Goal: Transaction & Acquisition: Subscribe to service/newsletter

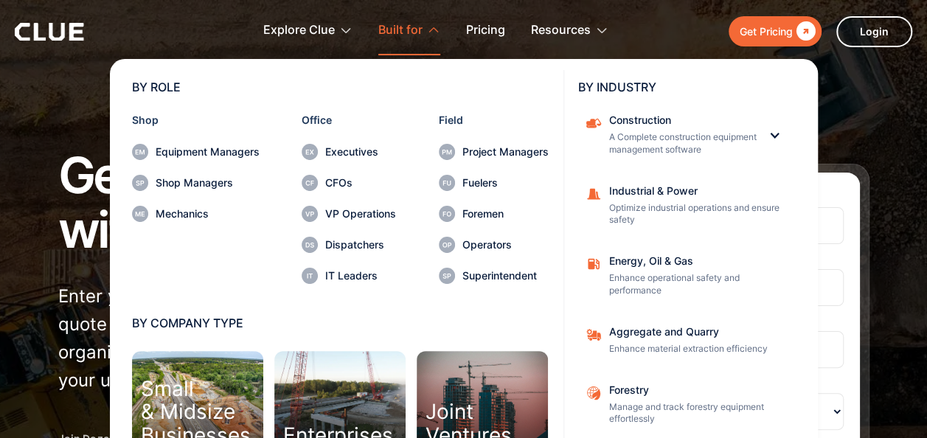
click at [882, 111] on nav "BY ROLE Shop Equipment Managers Shop Managers Mechanics Office Executives CFOs …" at bounding box center [464, 246] width 898 height 383
click at [177, 179] on div "Shop Managers" at bounding box center [208, 183] width 104 height 10
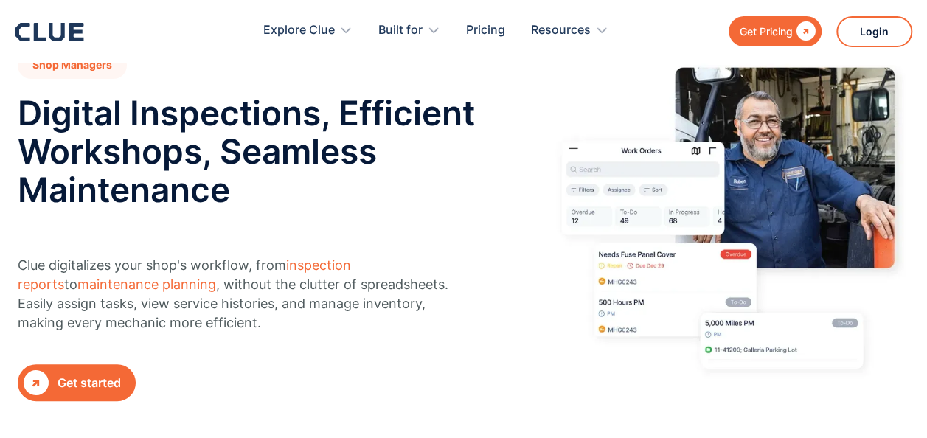
scroll to position [71, 0]
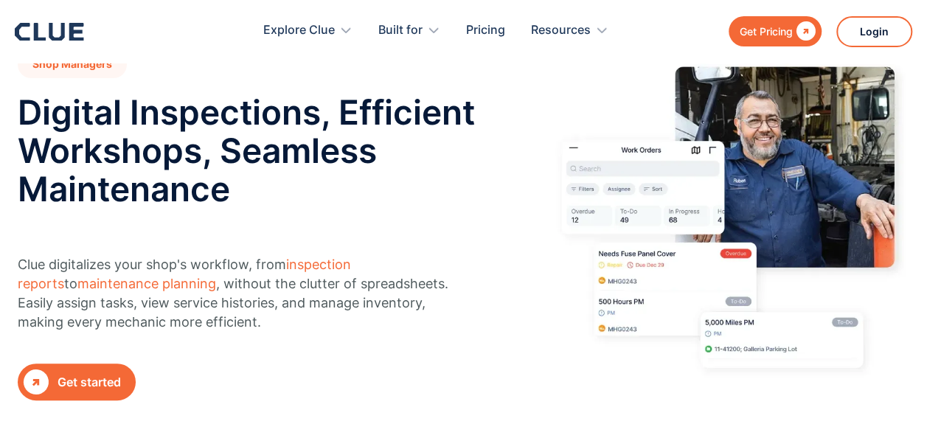
click at [74, 370] on link " Get started" at bounding box center [77, 382] width 118 height 37
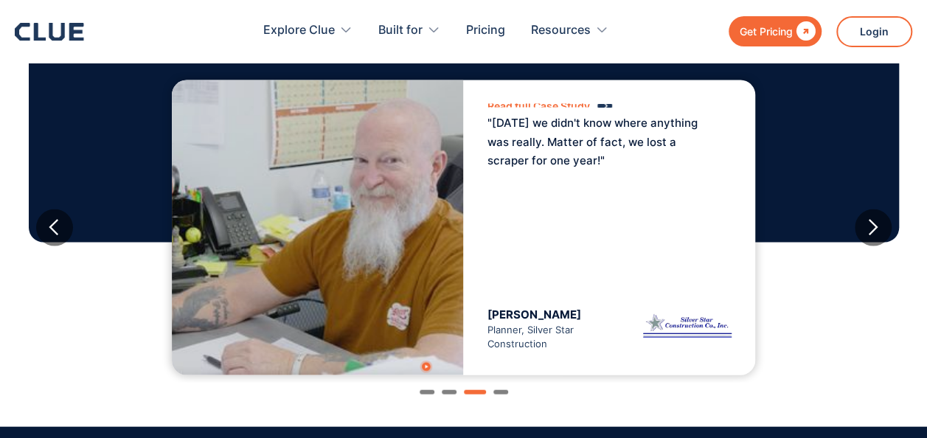
scroll to position [1422, 0]
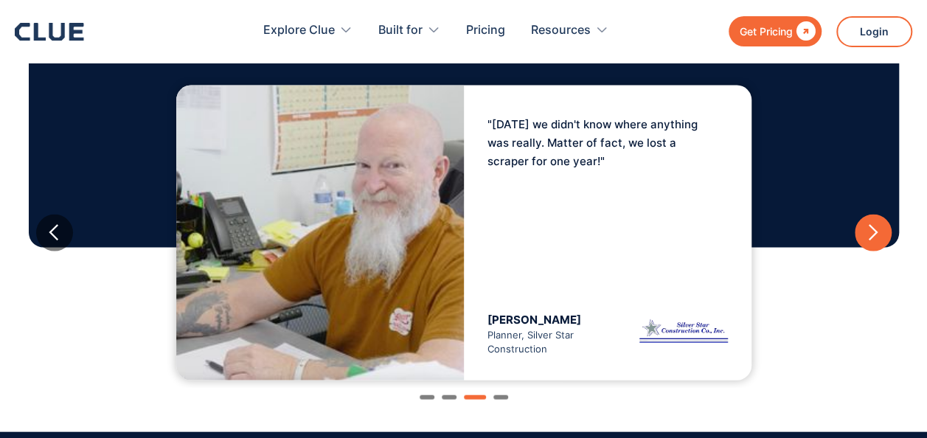
click at [877, 229] on div "next slide" at bounding box center [873, 233] width 18 height 18
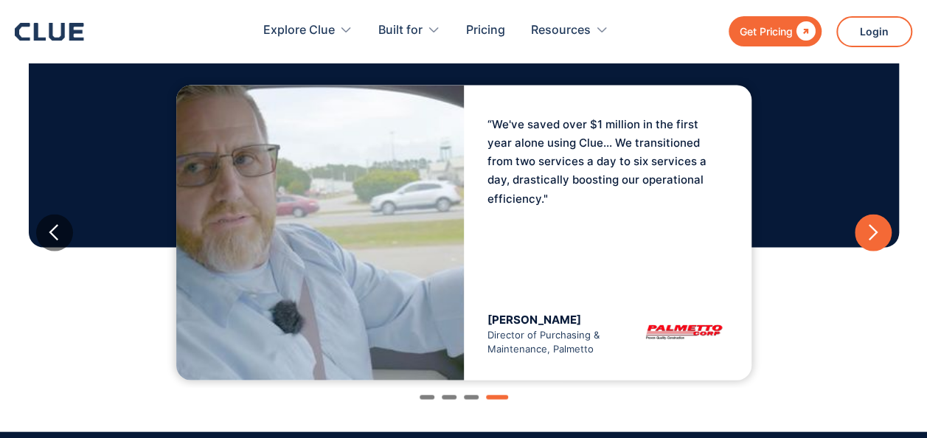
click at [877, 229] on div "next slide" at bounding box center [873, 233] width 18 height 18
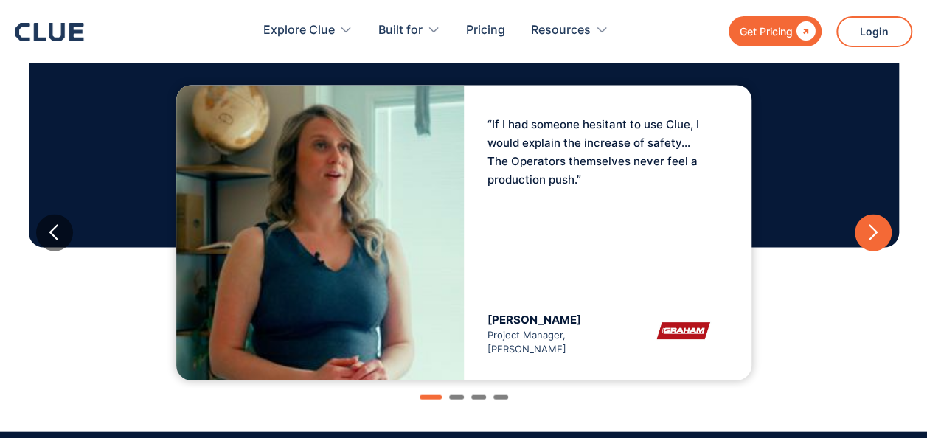
click at [877, 229] on div "next slide" at bounding box center [873, 233] width 18 height 18
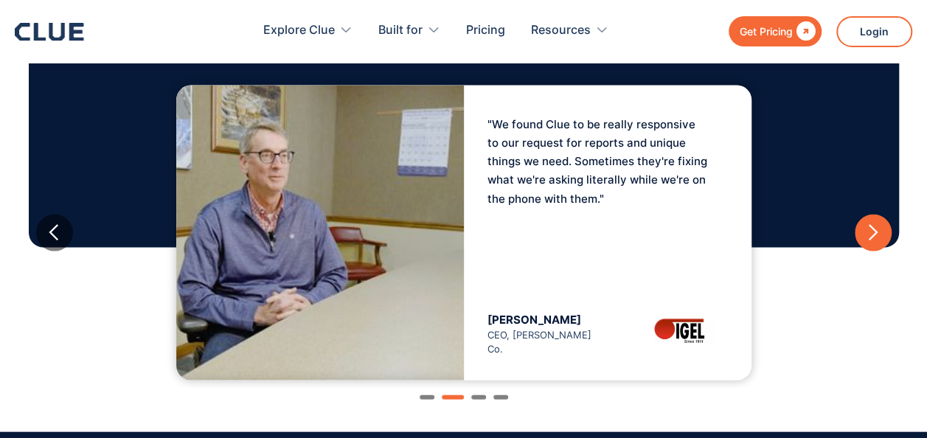
click at [877, 229] on div "next slide" at bounding box center [873, 233] width 18 height 18
